Goal: Task Accomplishment & Management: Use online tool/utility

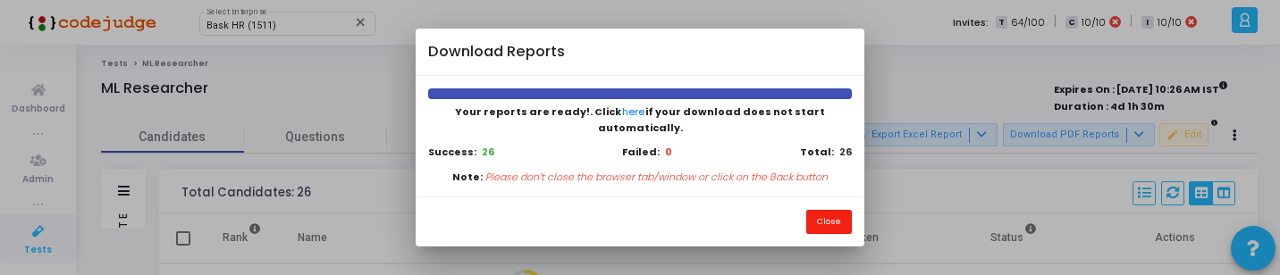
drag, startPoint x: 838, startPoint y: 208, endPoint x: 753, endPoint y: 172, distance: 92.1
click at [838, 210] on button "Close" at bounding box center [829, 222] width 46 height 24
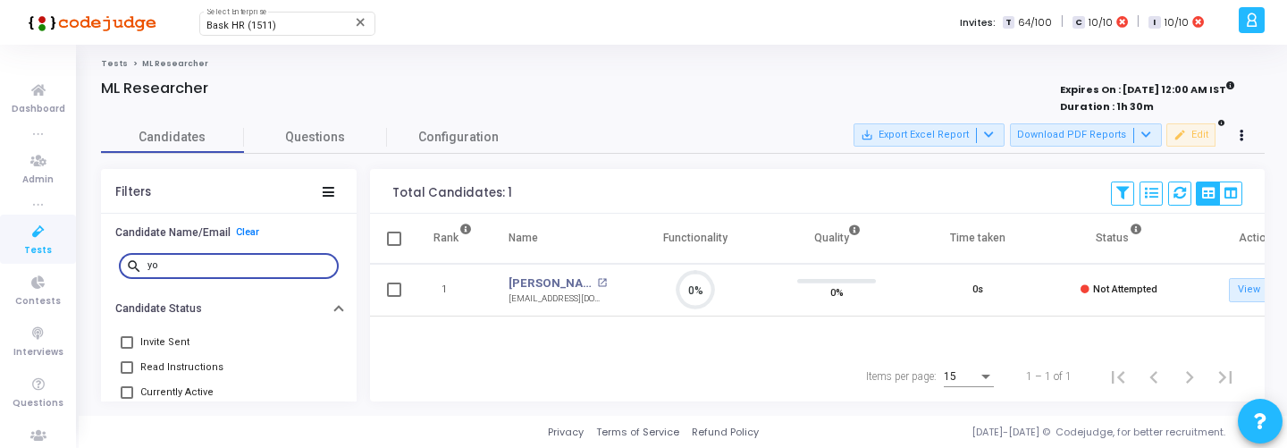
scroll to position [38, 46]
click at [267, 46] on div "Tests ML Researcher ML Researcher Expires On : 08 Sep, 2025 12:00 AM IST Durati…" at bounding box center [683, 230] width 1208 height 371
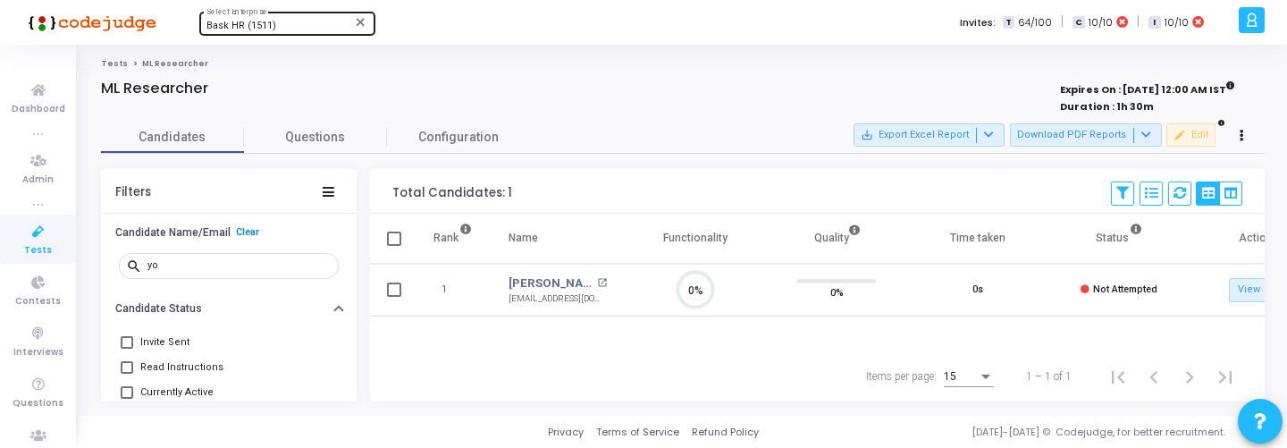
click at [272, 34] on div "Bask HR (1511) Select Enterprise" at bounding box center [286, 22] width 161 height 27
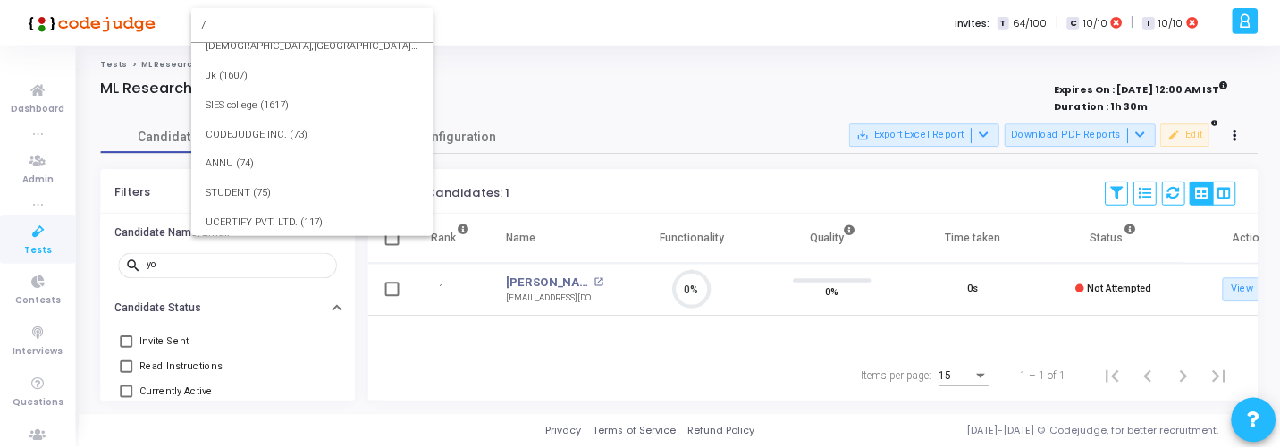
scroll to position [0, 0]
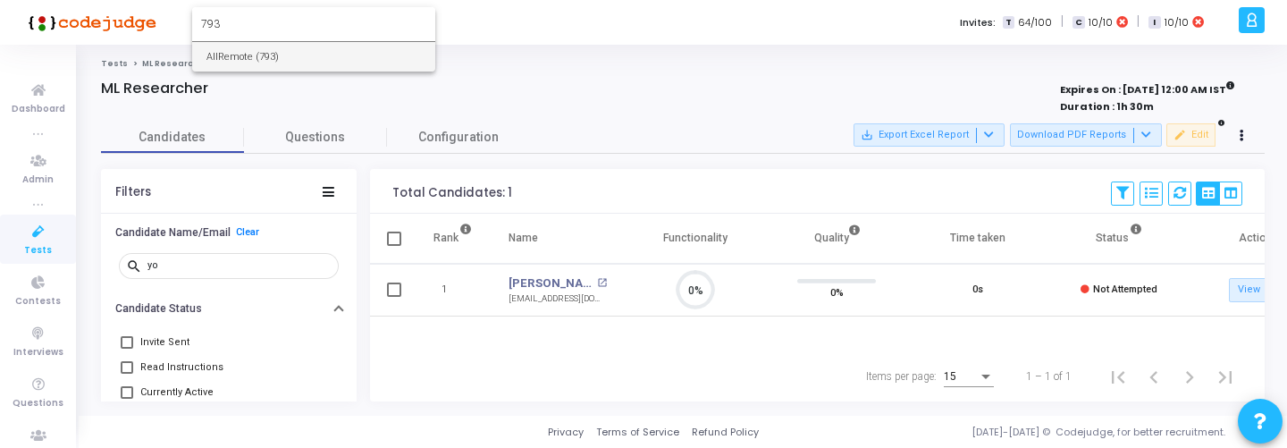
type input "793"
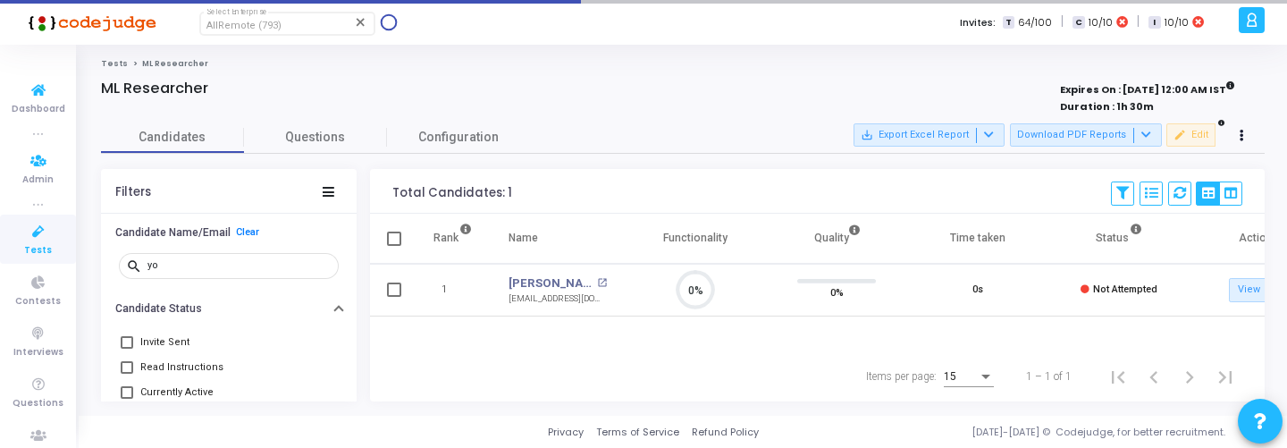
click at [24, 240] on icon at bounding box center [39, 232] width 38 height 22
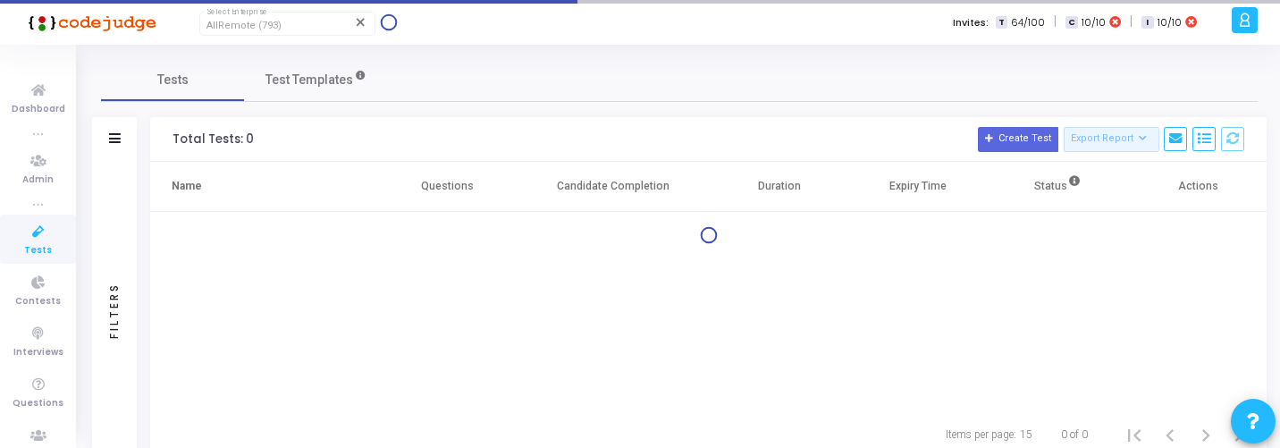
click at [24, 240] on icon at bounding box center [39, 232] width 38 height 22
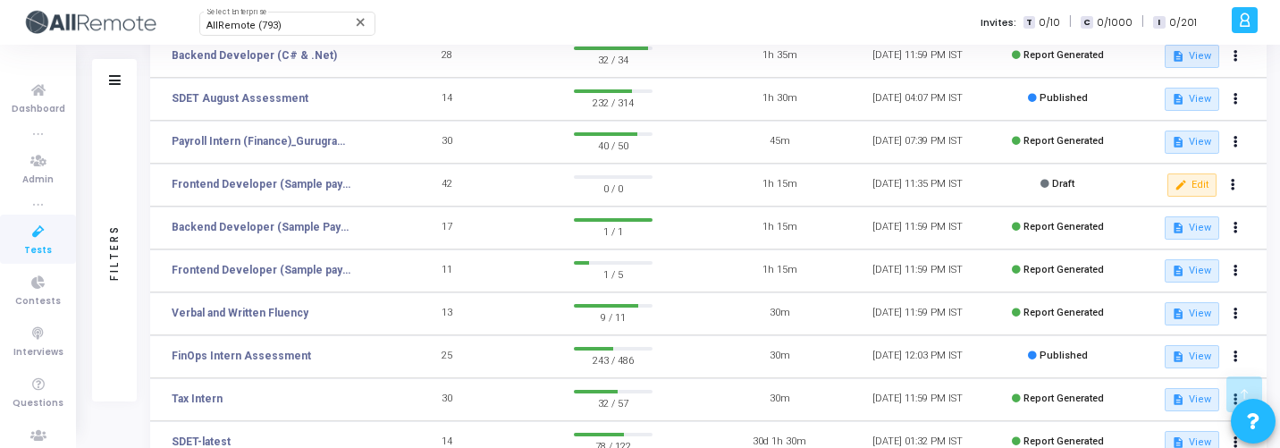
scroll to position [355, 0]
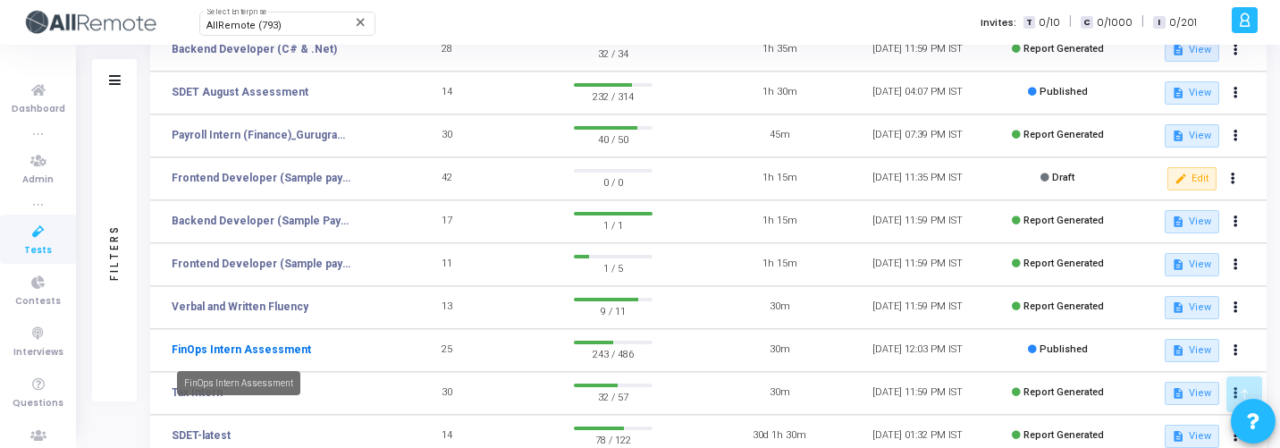
click at [289, 351] on link "FinOps Intern Assessment" at bounding box center [241, 349] width 139 height 16
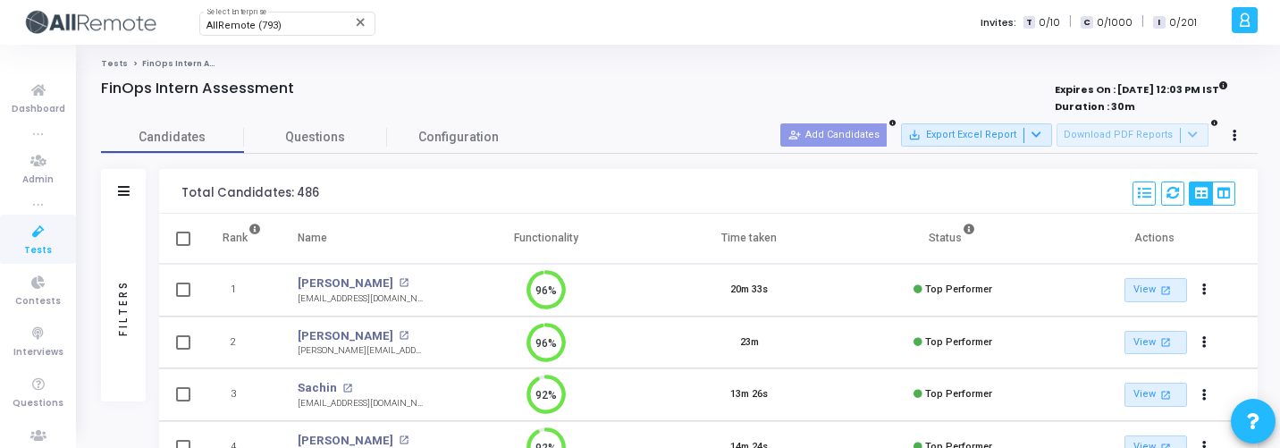
click at [125, 315] on div "Filters" at bounding box center [123, 307] width 16 height 197
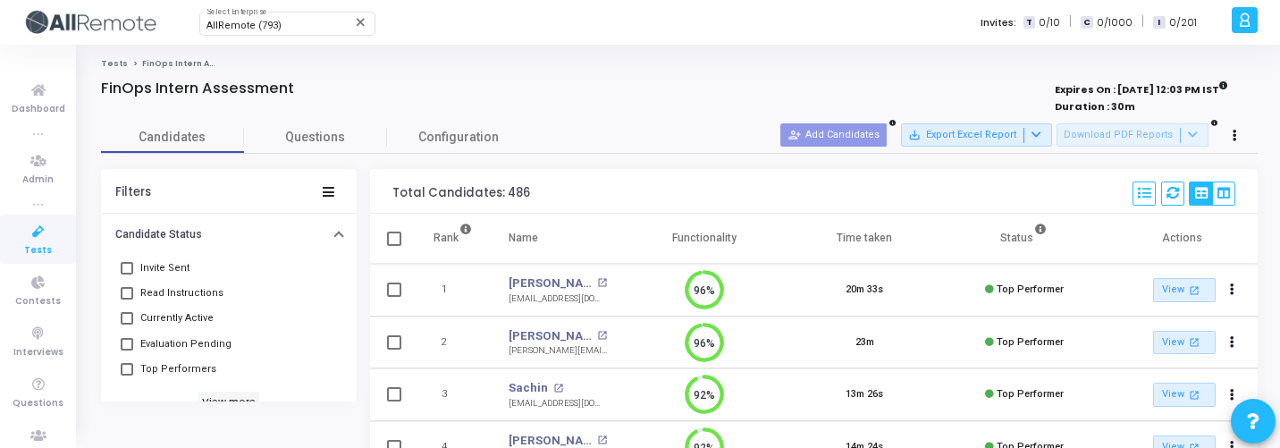
click at [167, 348] on span "Evaluation Pending" at bounding box center [185, 343] width 91 height 21
click at [127, 350] on input "Evaluation Pending" at bounding box center [126, 350] width 1 height 1
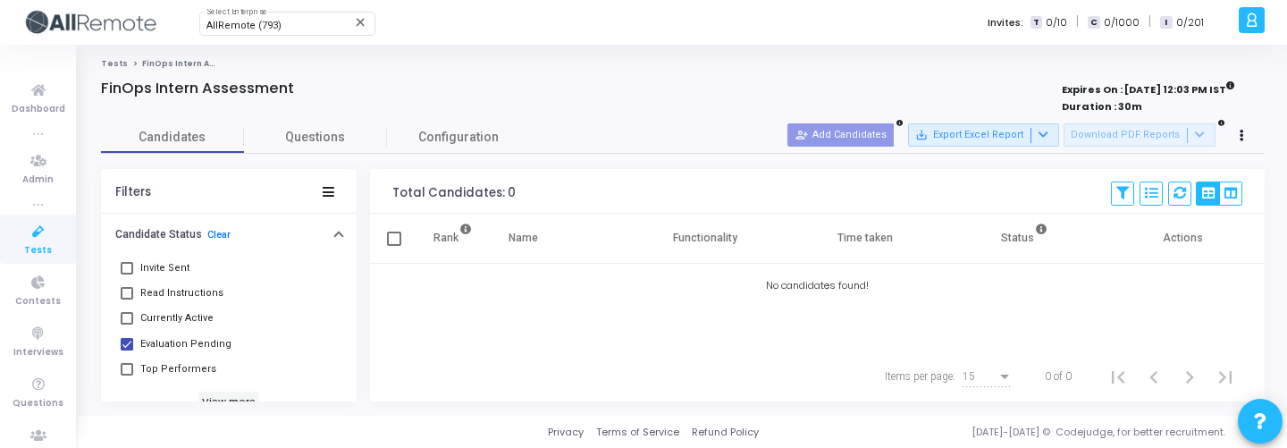
click at [224, 340] on mat-checkbox "Evaluation Pending" at bounding box center [229, 343] width 220 height 25
click at [196, 342] on span "Evaluation Pending" at bounding box center [185, 343] width 91 height 21
click at [127, 350] on input "Evaluation Pending" at bounding box center [126, 350] width 1 height 1
checkbox input "false"
